Goal: Check status: Check status

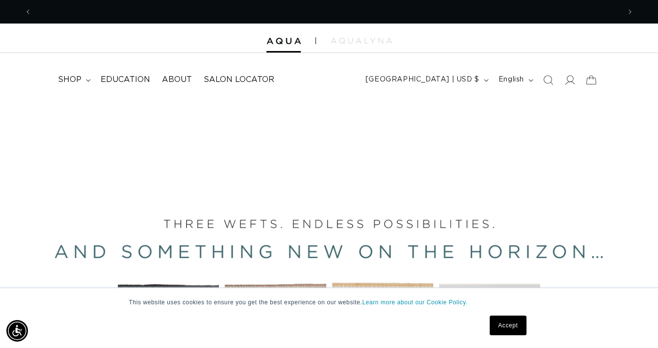
scroll to position [0, 1176]
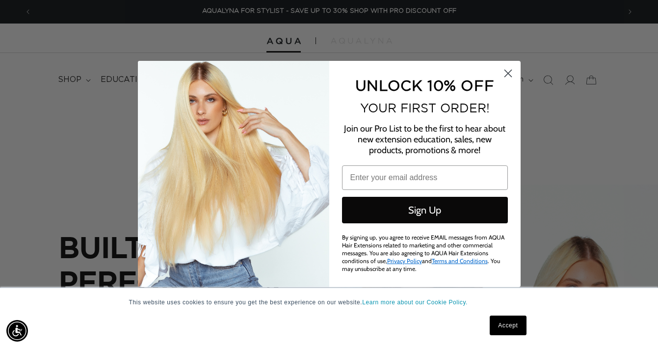
click at [504, 78] on circle "Close dialog" at bounding box center [507, 73] width 16 height 16
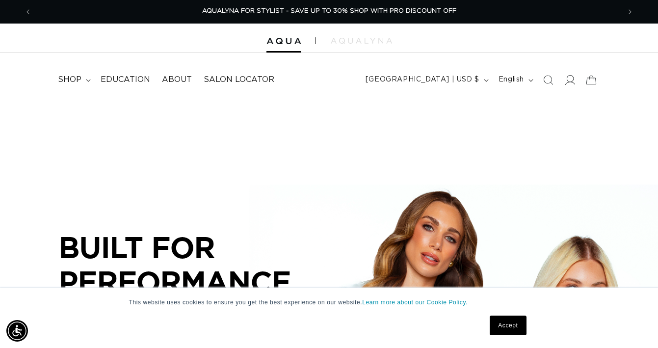
click at [571, 81] on icon at bounding box center [569, 80] width 10 height 10
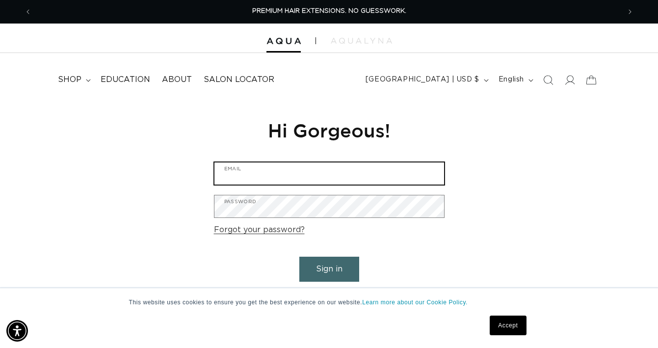
type input "hopkins.sasha@gmail.com"
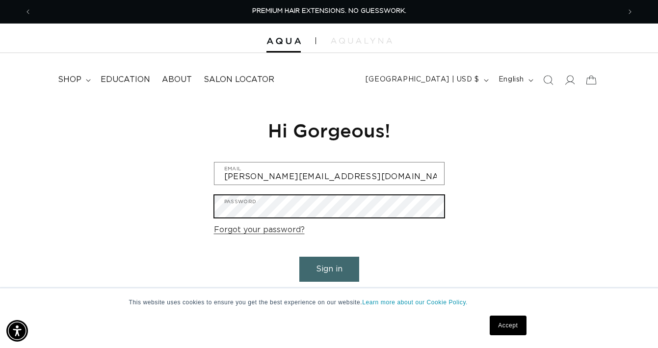
click at [329, 267] on button "Sign in" at bounding box center [329, 268] width 60 height 25
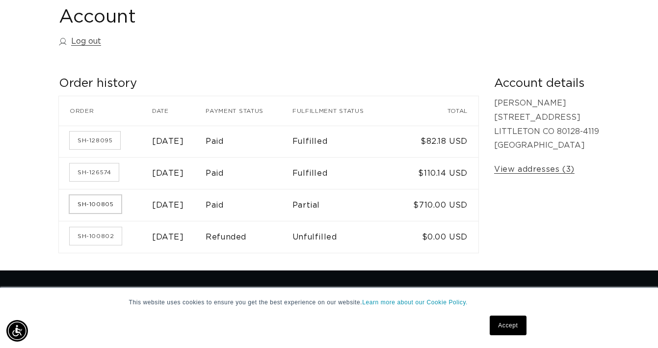
click at [102, 200] on link "SH-100805" at bounding box center [95, 204] width 51 height 18
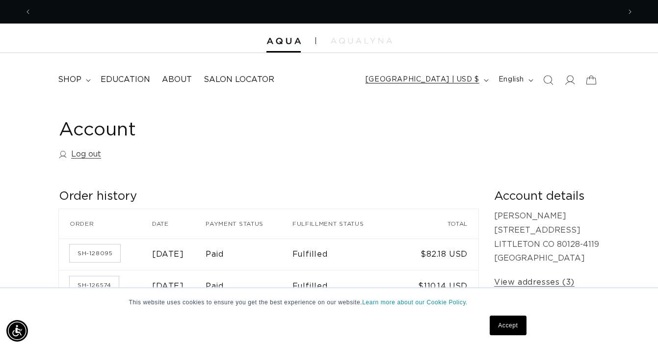
scroll to position [0, 1176]
click at [568, 80] on icon at bounding box center [569, 80] width 10 height 10
click at [570, 78] on icon at bounding box center [569, 80] width 10 height 10
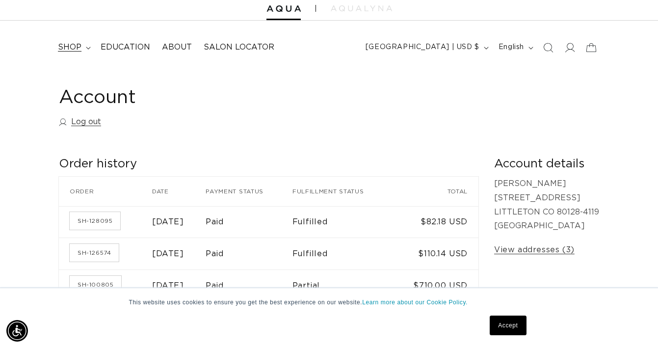
scroll to position [0, 1176]
click at [71, 48] on span "shop" at bounding box center [70, 47] width 24 height 10
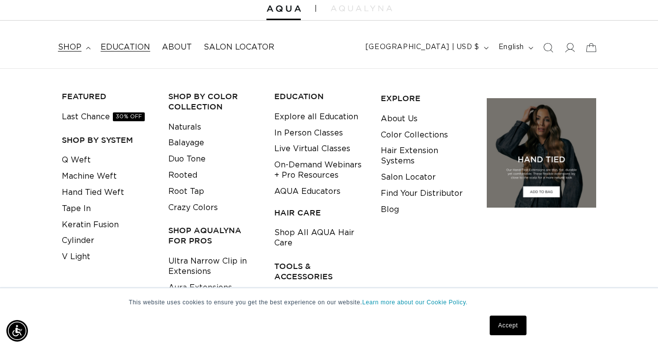
scroll to position [0, 0]
click at [573, 47] on icon at bounding box center [569, 47] width 10 height 10
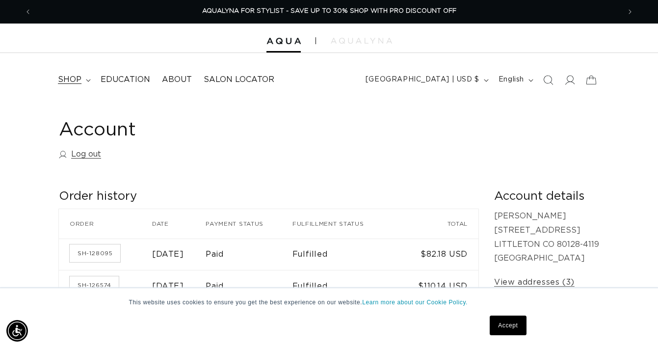
click at [76, 79] on span "shop" at bounding box center [70, 80] width 24 height 10
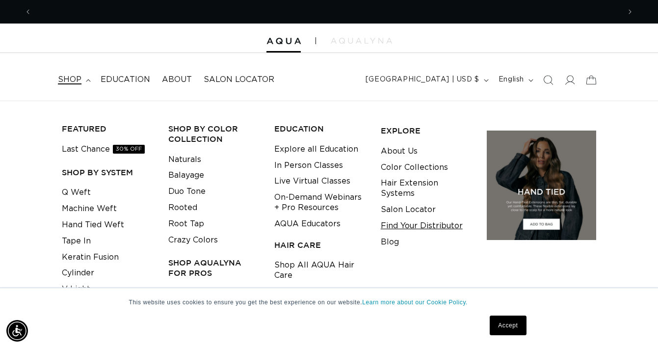
scroll to position [0, 1176]
click at [112, 78] on span "Education" at bounding box center [126, 80] width 50 height 10
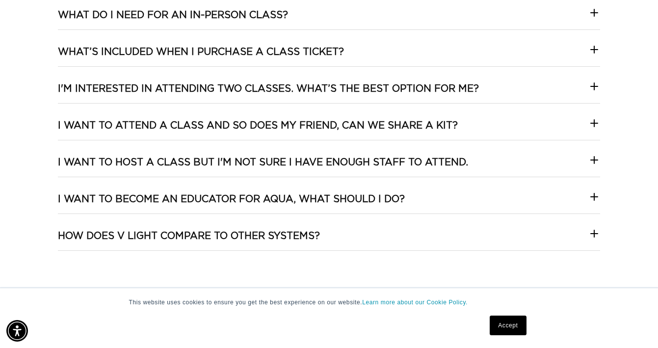
scroll to position [0, 588]
click at [593, 83] on icon at bounding box center [594, 87] width 12 height 12
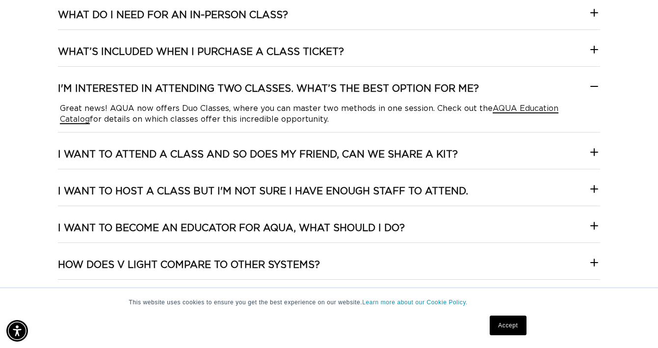
click at [517, 108] on span "AQUA Education Catalog" at bounding box center [309, 113] width 498 height 19
click at [158, 224] on h3 "I WANT TO BECOME AN EDUCATOR FOR AQUA, WHAT SHOULD I DO?" at bounding box center [231, 228] width 347 height 13
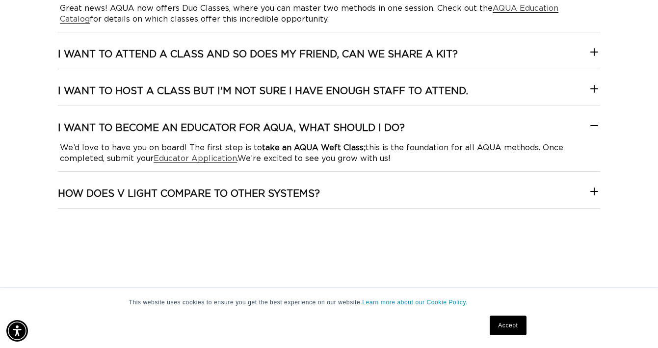
scroll to position [0, 0]
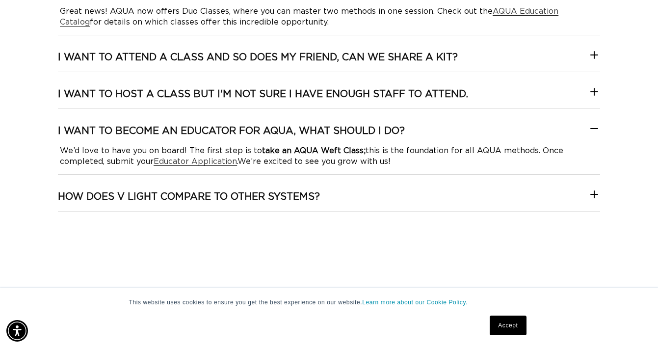
click at [240, 194] on h3 "HOW DOES V LIGHT COMPARE TO OTHER SYSTEMS?" at bounding box center [189, 196] width 262 height 13
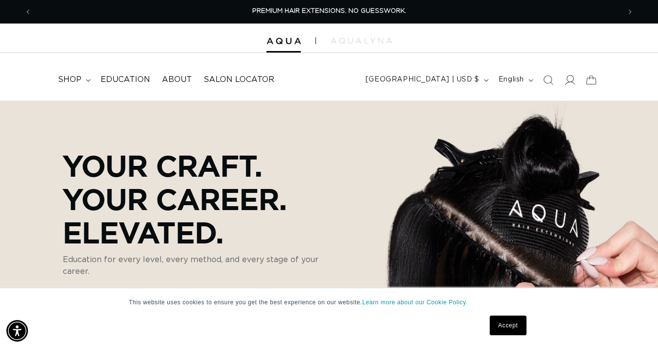
click at [570, 79] on icon at bounding box center [569, 80] width 10 height 10
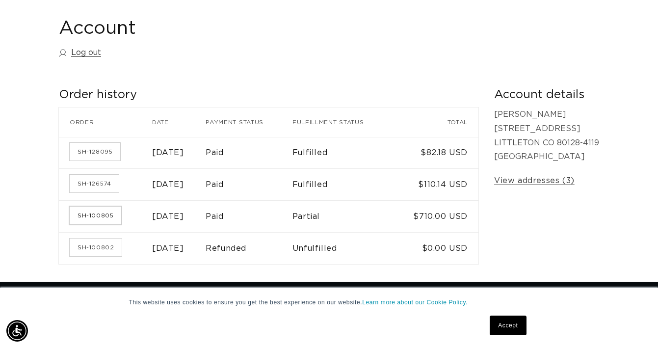
scroll to position [0, 1176]
click at [85, 212] on link "SH-100805" at bounding box center [95, 215] width 51 height 18
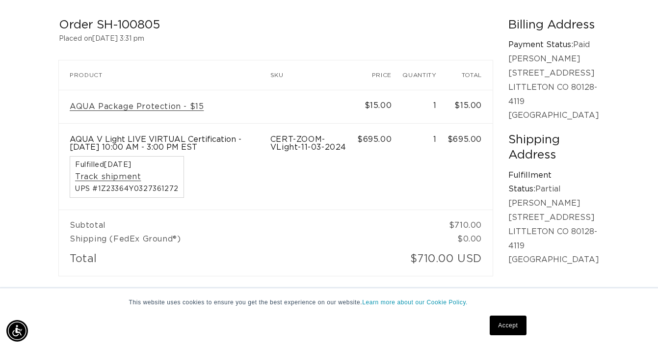
scroll to position [0, 588]
